Goal: Communication & Community: Answer question/provide support

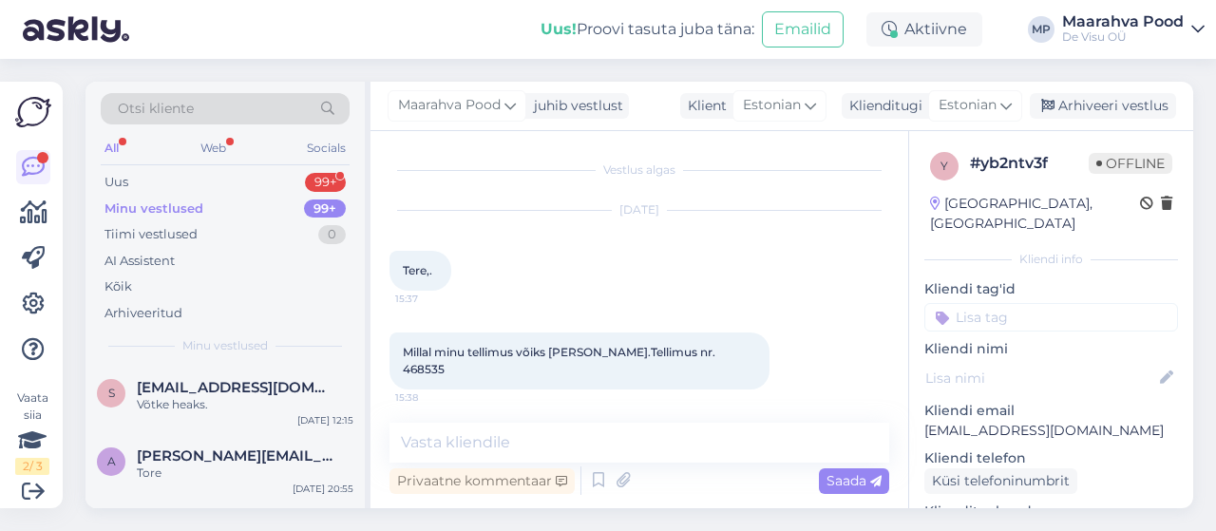
scroll to position [2915, 0]
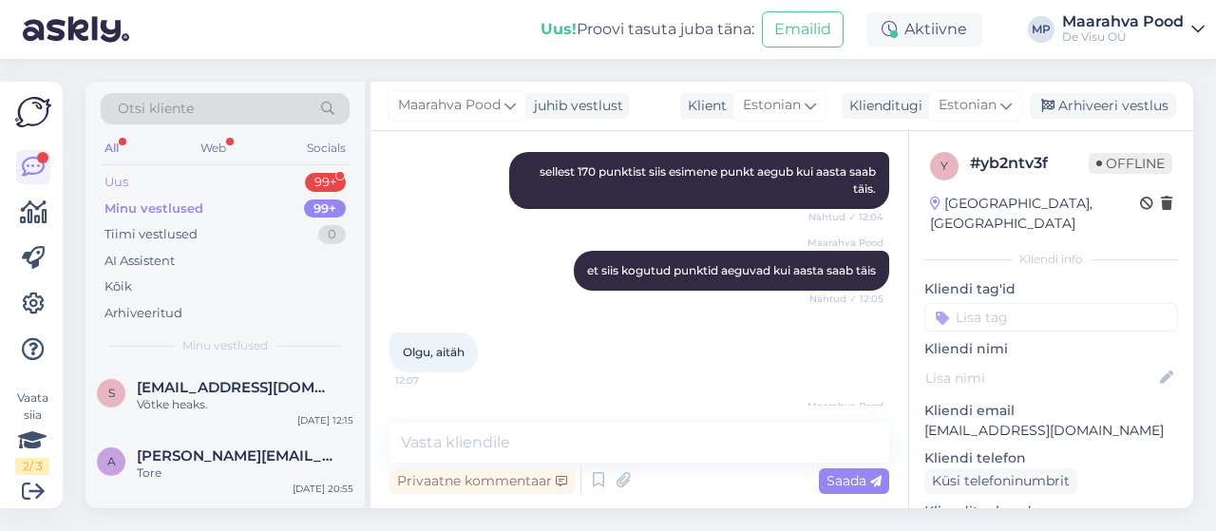
click at [241, 184] on div "Uus 99+" at bounding box center [225, 182] width 249 height 27
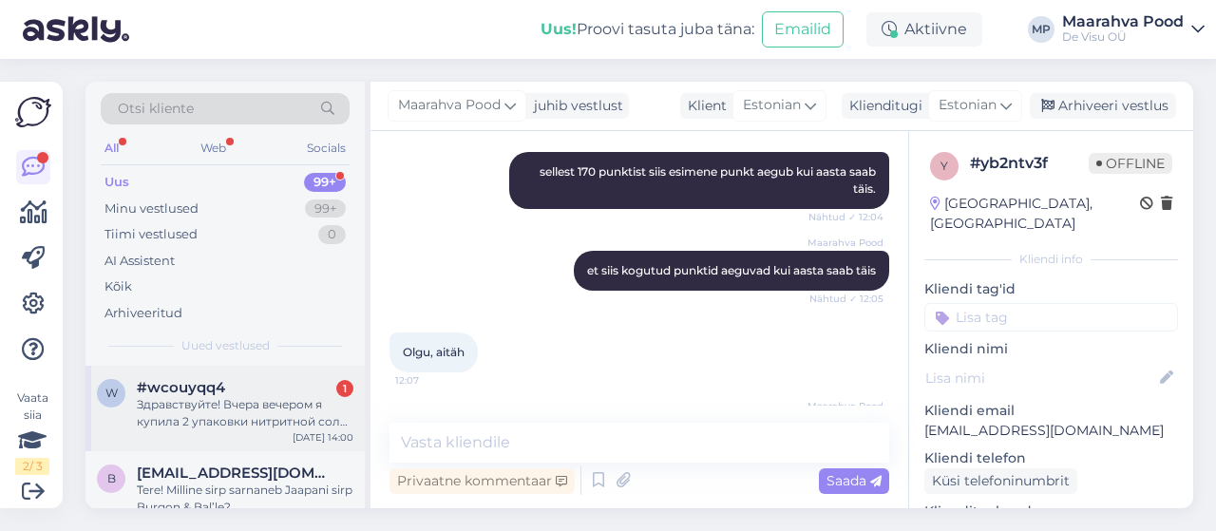
click at [227, 392] on div "#wcouyqq4 1" at bounding box center [245, 387] width 217 height 17
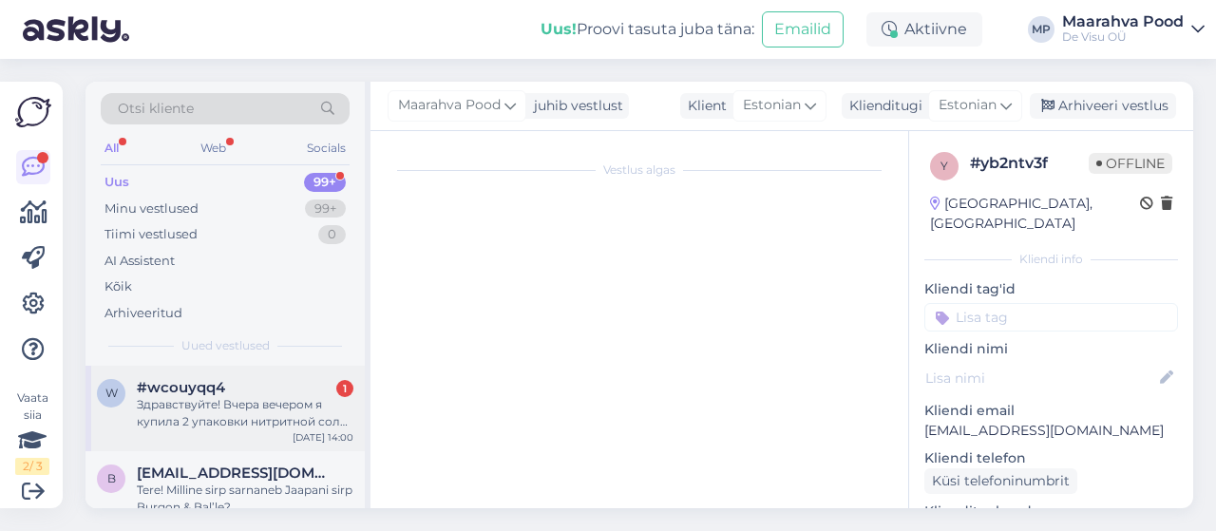
scroll to position [40, 0]
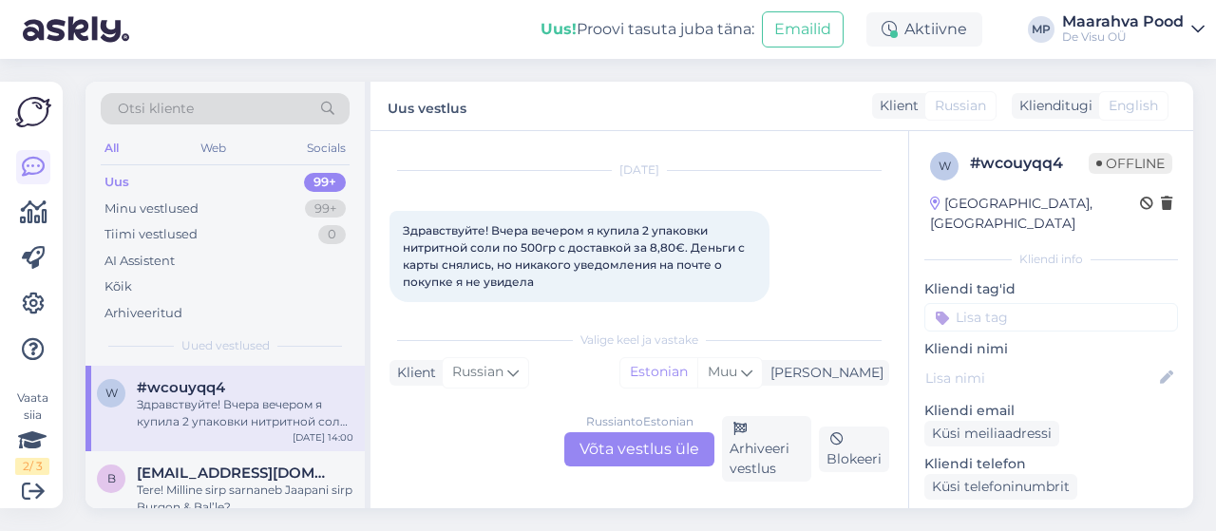
click at [605, 442] on div "Russian to Estonian Võta vestlus üle" at bounding box center [639, 449] width 150 height 34
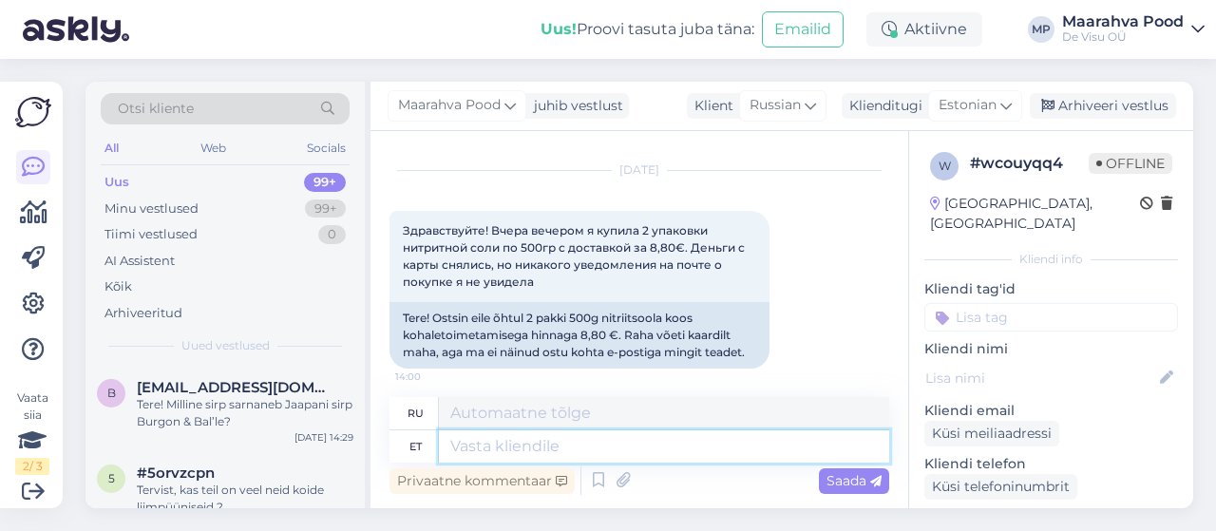
click at [589, 451] on textarea at bounding box center [664, 446] width 450 height 32
type textarea "Tere."
type textarea "Привет."
type textarea "Tere. [GEOGRAPHIC_DATA]"
type textarea "Здравствуйте. Пожалуйста."
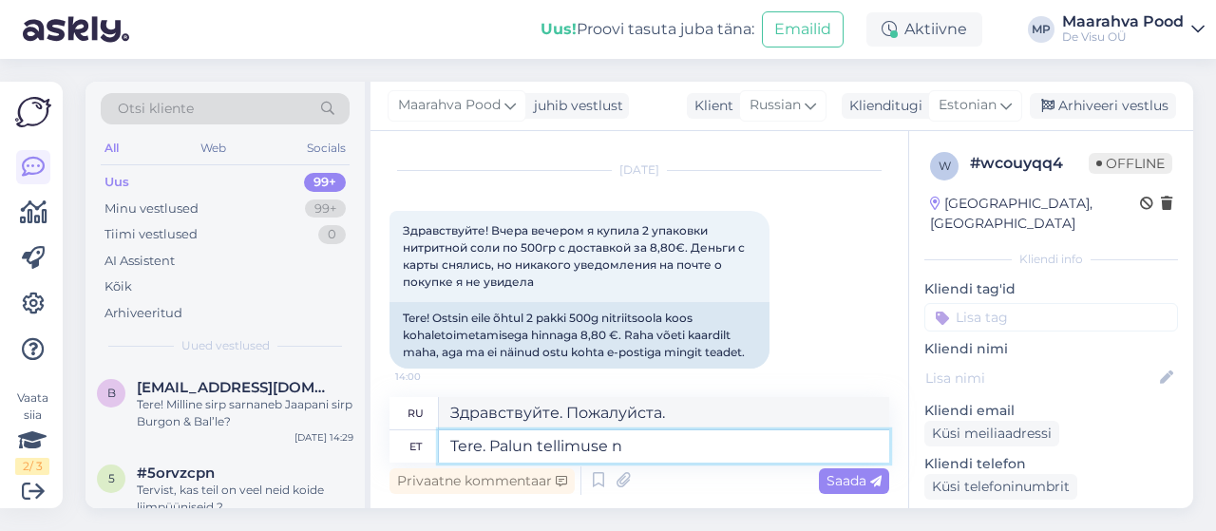
type textarea "Tere. Palun tellimuse nu"
type textarea "Здравствуйте. Пожалуйста, оформите заказ."
type textarea "Tere. Palun tellimuse numbrit v"
type textarea "Здравствуйте. Укажите, пожалуйста, номер заказа."
type textarea "Tere. Palun tellimuse numbrit või"
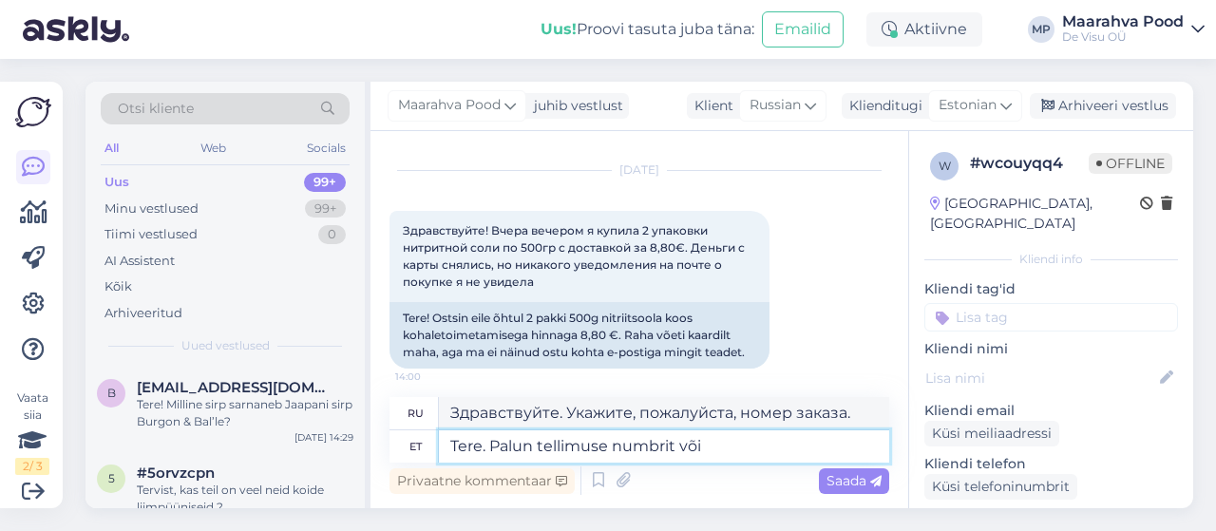
type textarea "Здравствуйте. Пожалуйста, укажите номер заказа или"
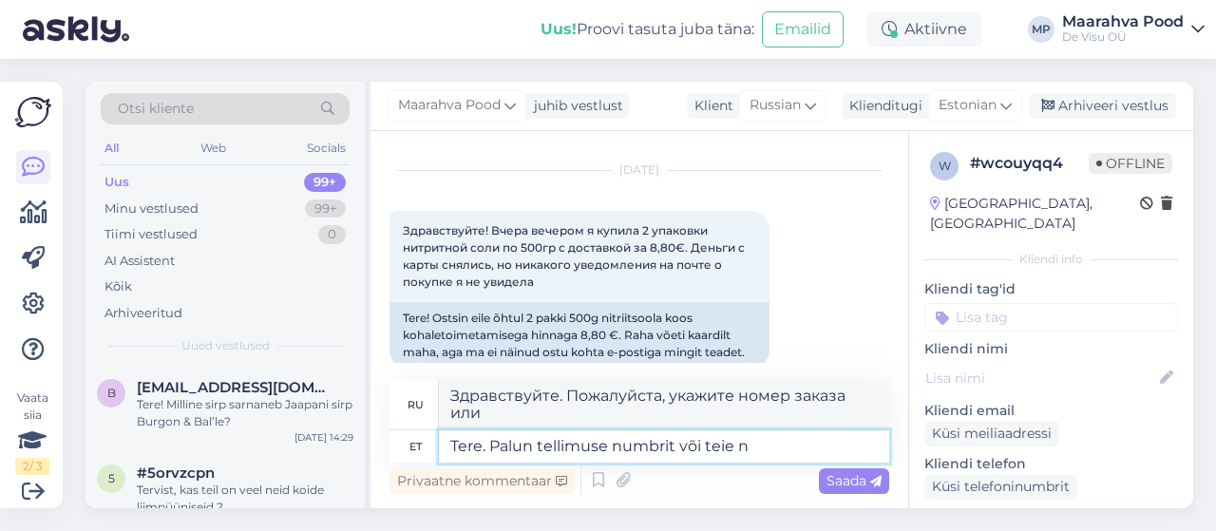
type textarea "Tere. Palun tellimuse numbrit või teie ni"
type textarea "Здравствуйте. Пожалуйста, укажите номер вашего заказа или"
type textarea "Tere. Palun tellimuse numbrit või teie nime"
type textarea "Здравствуйте. Пожалуйста, укажите номер вашего заказа или ваше имя."
type textarea "Tere. Palun tellimuse numbrit või teie nime"
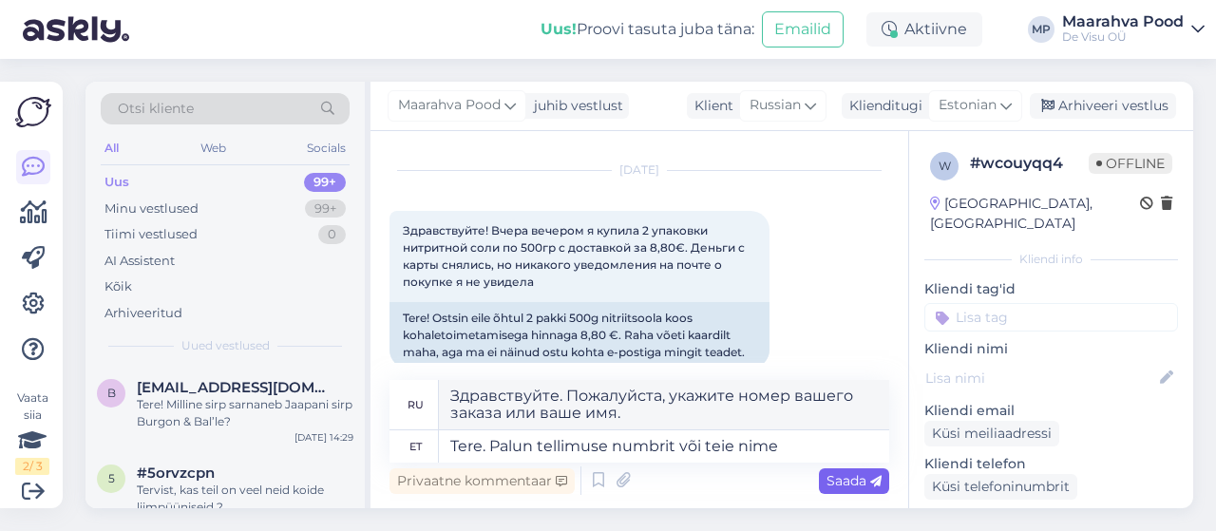
click at [822, 481] on div "Saada" at bounding box center [854, 481] width 70 height 26
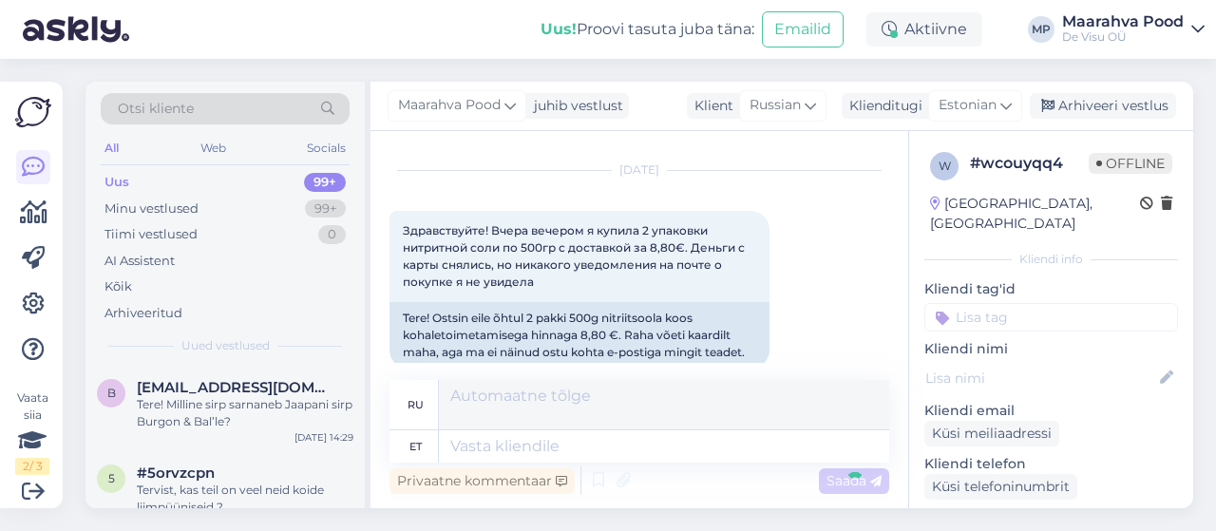
scroll to position [179, 0]
